Goal: Check status: Check status

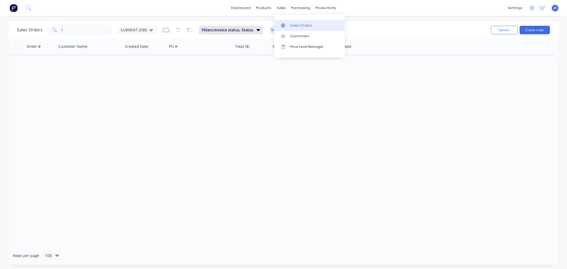
click at [281, 25] on icon at bounding box center [283, 25] width 5 height 5
click at [76, 31] on input "\" at bounding box center [88, 30] width 52 height 11
type input "817"
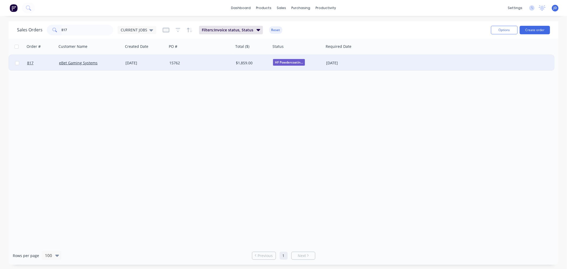
click at [198, 65] on div "15762" at bounding box center [198, 62] width 59 height 5
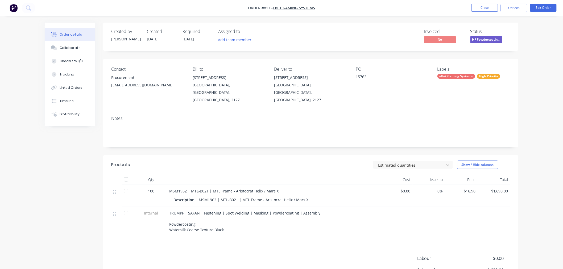
click at [259, 189] on span "MSM1962 | MTL-B021 | MTL Frame - Aristocrat Helix / Mars X" at bounding box center [224, 191] width 110 height 5
click at [493, 11] on button "Close" at bounding box center [484, 8] width 27 height 8
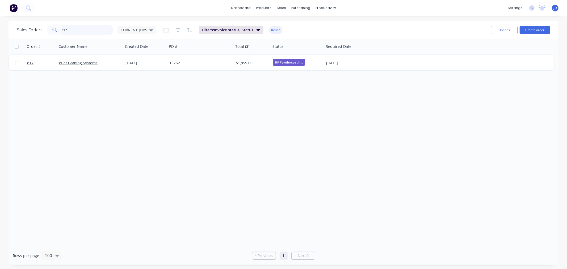
click at [92, 29] on input "817" at bounding box center [88, 30] width 52 height 11
type input "8"
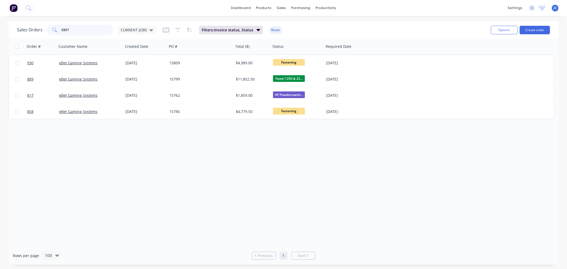
drag, startPoint x: 70, startPoint y: 28, endPoint x: 0, endPoint y: -10, distance: 80.0
click at [0, 0] on html "dashboard products sales purchasing productivity dashboard products Product Cat…" at bounding box center [283, 134] width 567 height 269
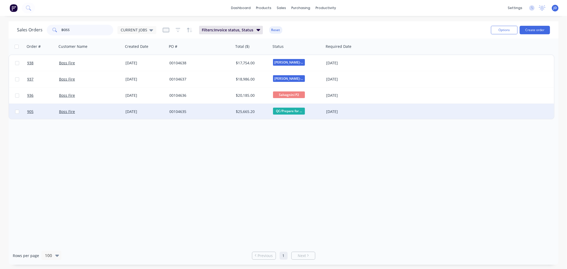
type input "BOSS"
click at [82, 109] on div "Boss Fire" at bounding box center [88, 111] width 59 height 5
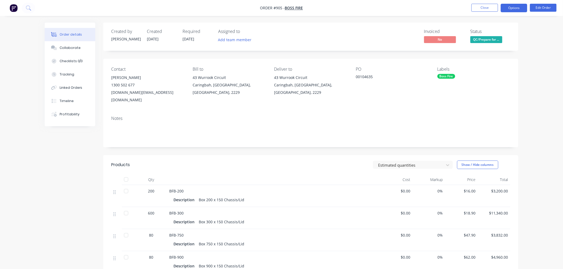
click at [511, 11] on button "Options" at bounding box center [513, 8] width 27 height 9
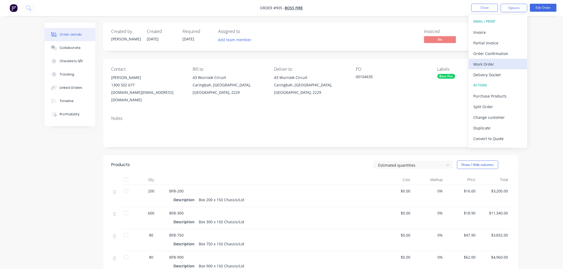
click at [491, 66] on div "Work Order" at bounding box center [497, 64] width 49 height 8
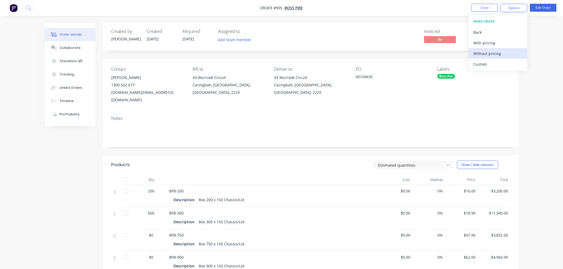
click at [493, 57] on div "Without pricing" at bounding box center [497, 54] width 49 height 8
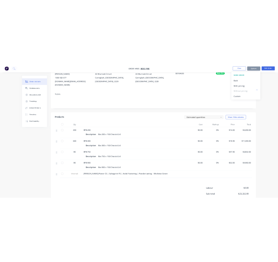
scroll to position [59, 0]
